Goal: Use online tool/utility: Utilize a website feature to perform a specific function

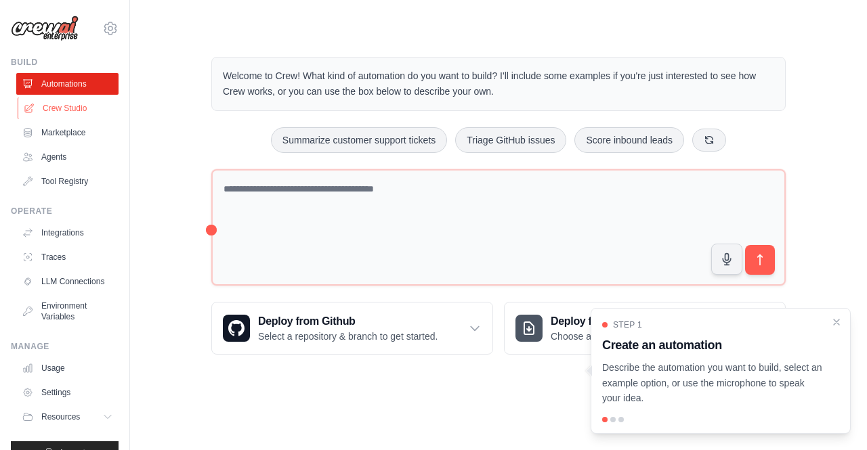
click at [60, 112] on link "Crew Studio" at bounding box center [69, 108] width 102 height 22
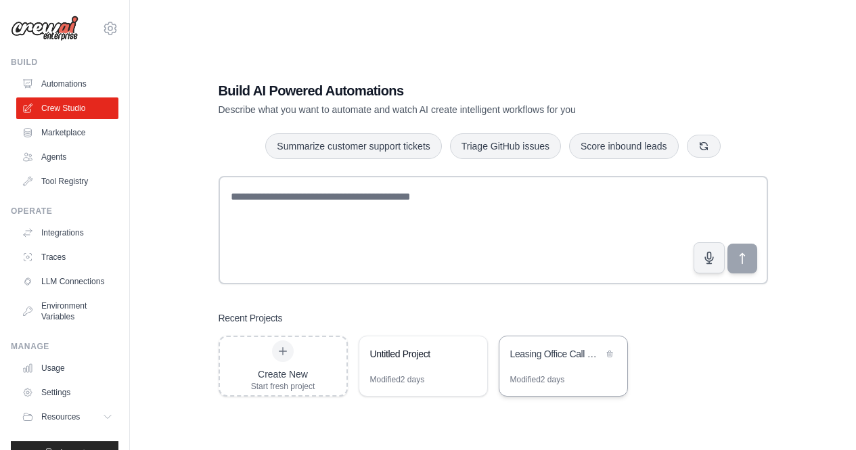
click at [554, 359] on div "Leasing Office Call Handler" at bounding box center [556, 354] width 93 height 14
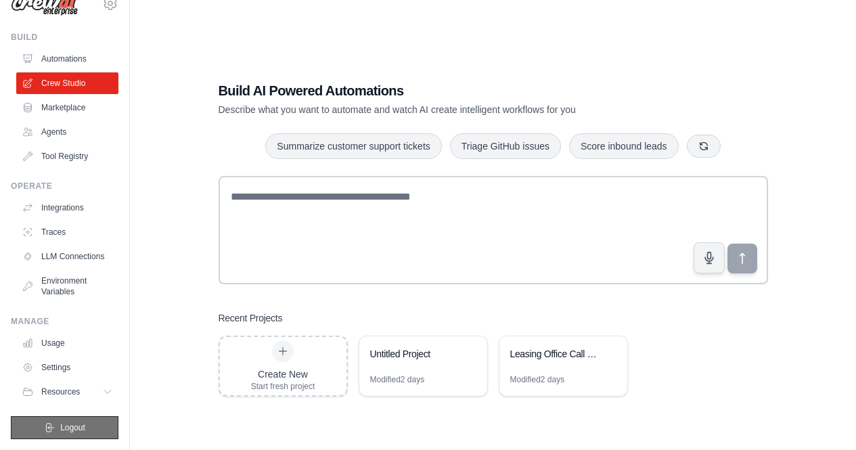
click at [49, 425] on icon "submit" at bounding box center [49, 427] width 11 height 11
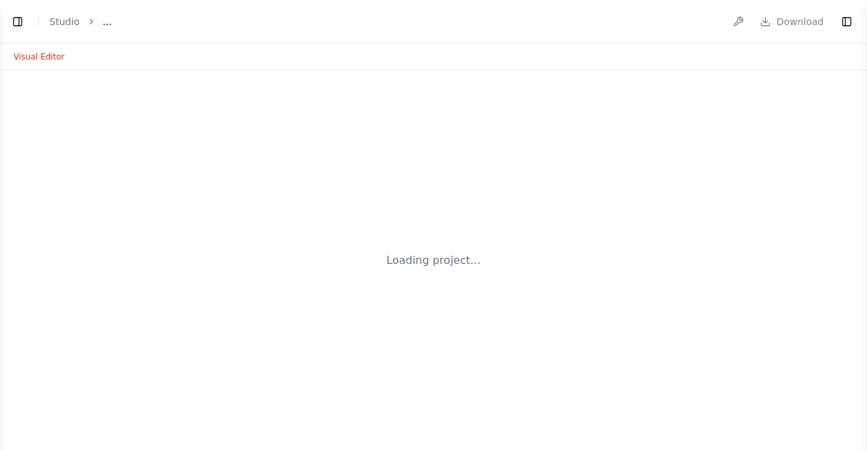
select select "****"
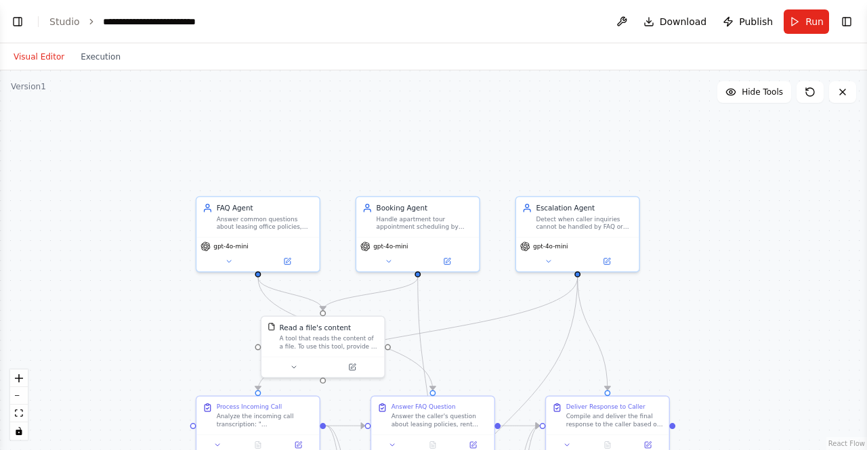
scroll to position [2645, 0]
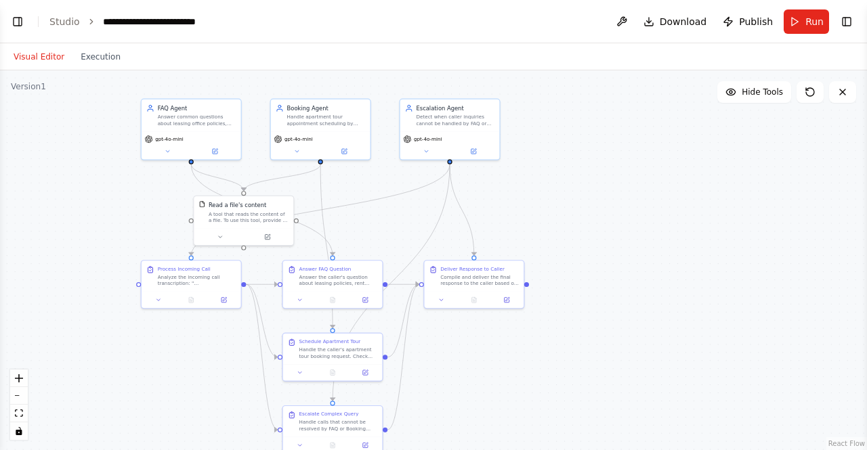
drag, startPoint x: 684, startPoint y: 305, endPoint x: 559, endPoint y: 176, distance: 179.5
click at [559, 176] on div ".deletable-edge-delete-btn { width: 20px; height: 20px; border: 0px solid #ffff…" at bounding box center [433, 260] width 867 height 380
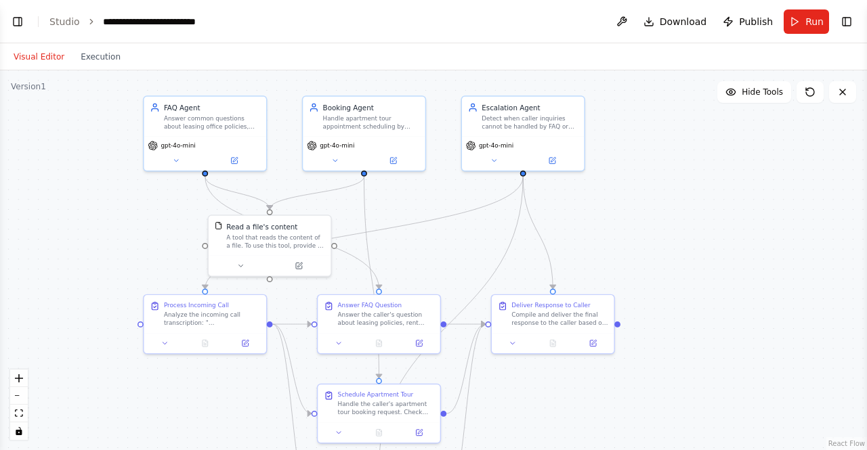
drag, startPoint x: 559, startPoint y: 176, endPoint x: 661, endPoint y: 191, distance: 102.6
click at [661, 191] on div ".deletable-edge-delete-btn { width: 20px; height: 20px; border: 0px solid #ffff…" at bounding box center [433, 260] width 867 height 380
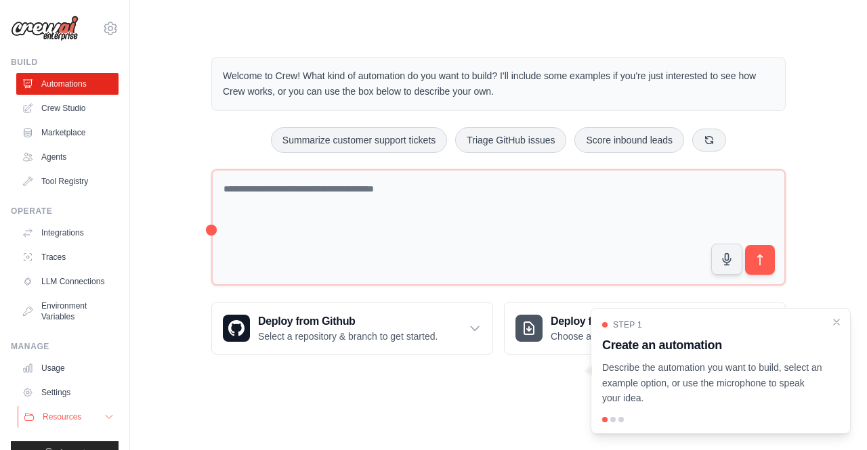
scroll to position [36, 0]
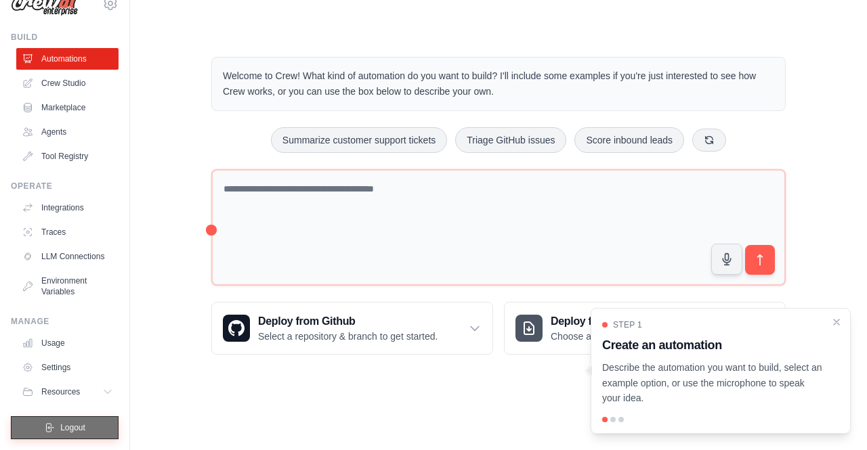
click at [61, 424] on span "Logout" at bounding box center [72, 427] width 25 height 11
